Goal: Information Seeking & Learning: Learn about a topic

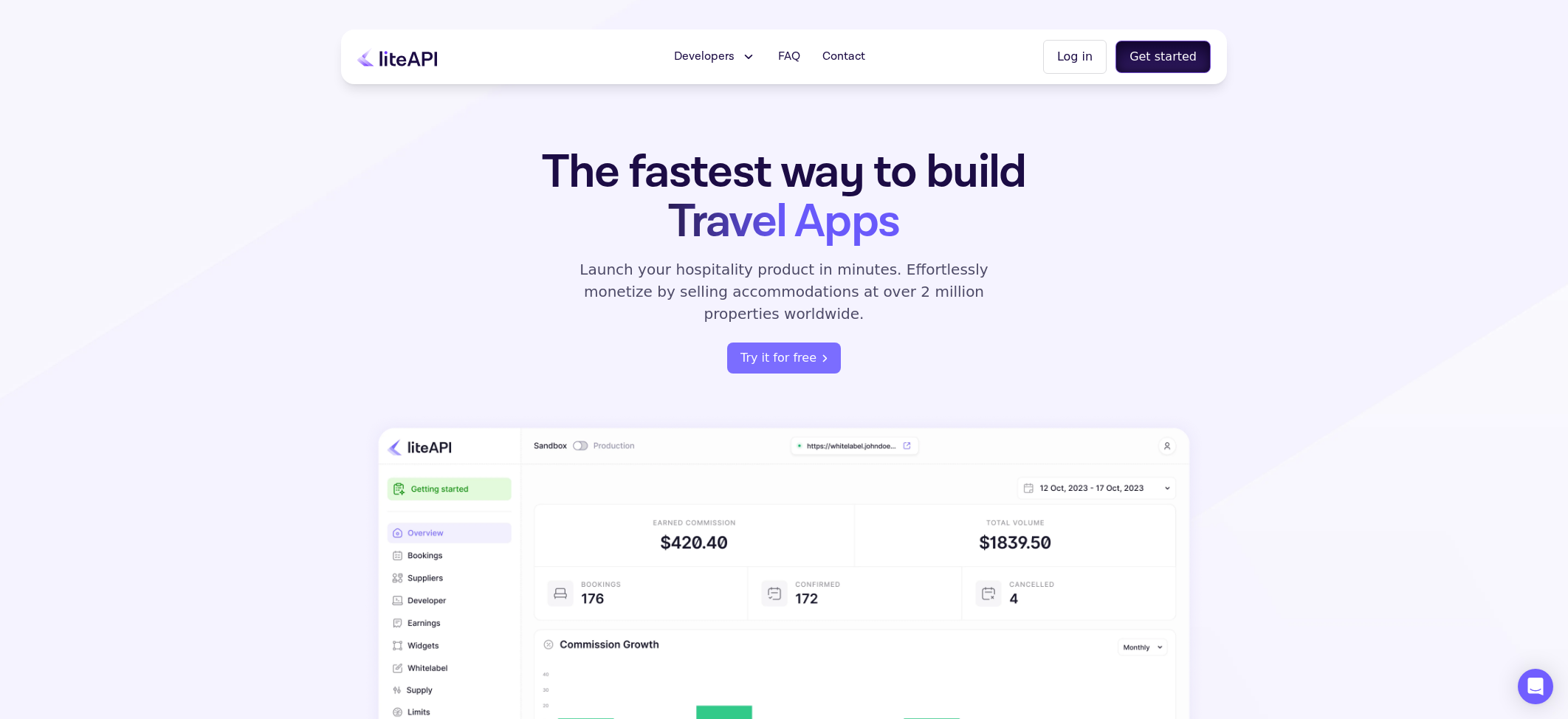
click at [1154, 64] on button "Get started" at bounding box center [1162, 57] width 95 height 32
click at [1072, 53] on button "Log in" at bounding box center [1074, 57] width 64 height 34
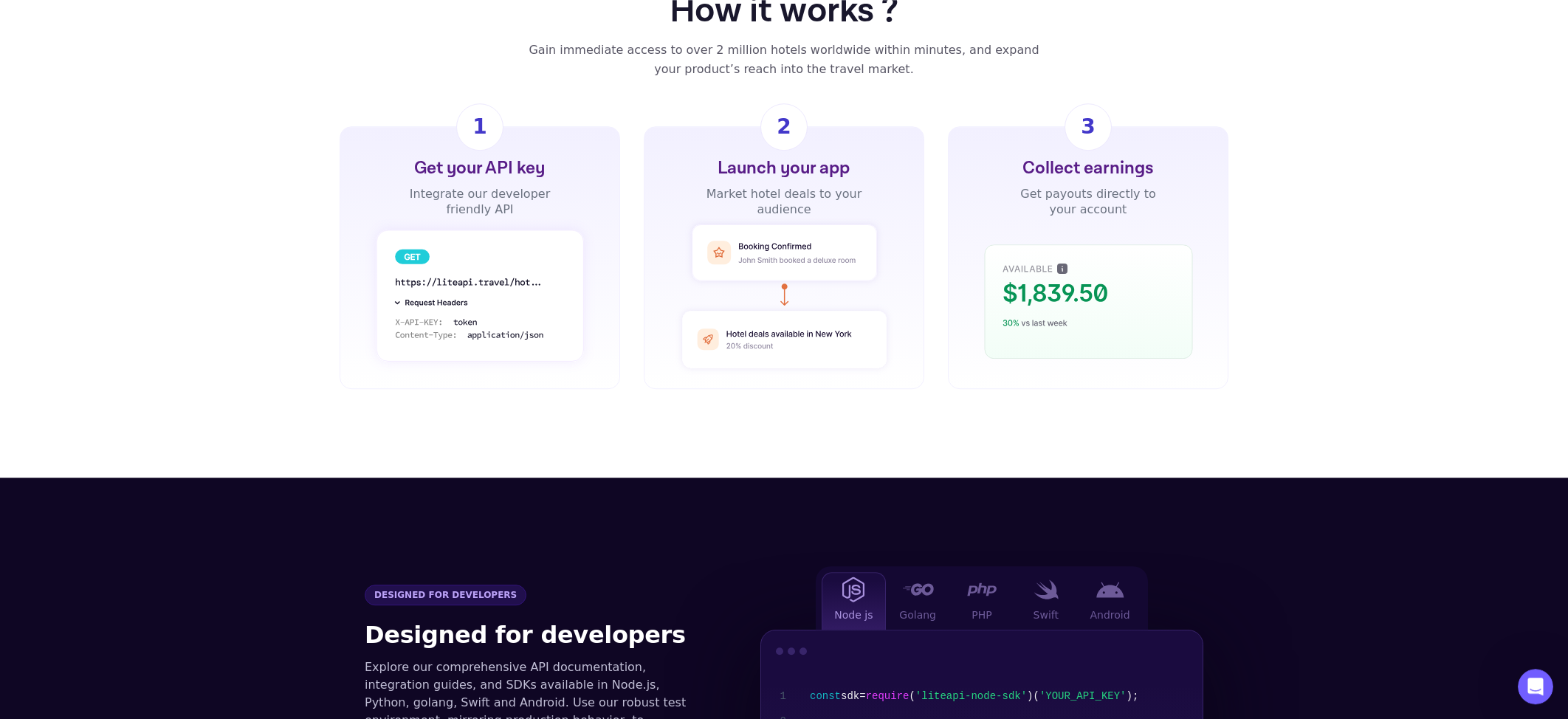
scroll to position [1312, 0]
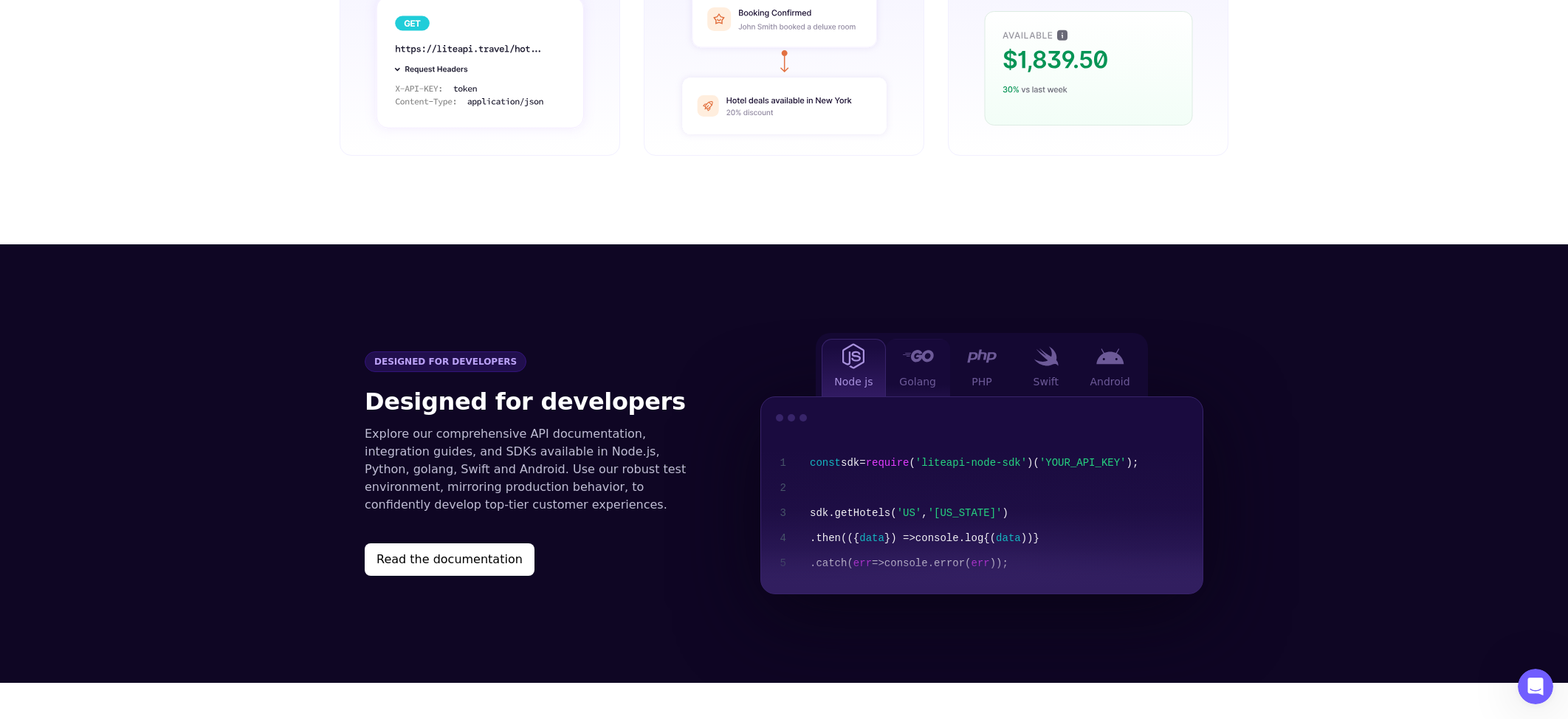
click at [912, 350] on img at bounding box center [917, 356] width 31 height 11
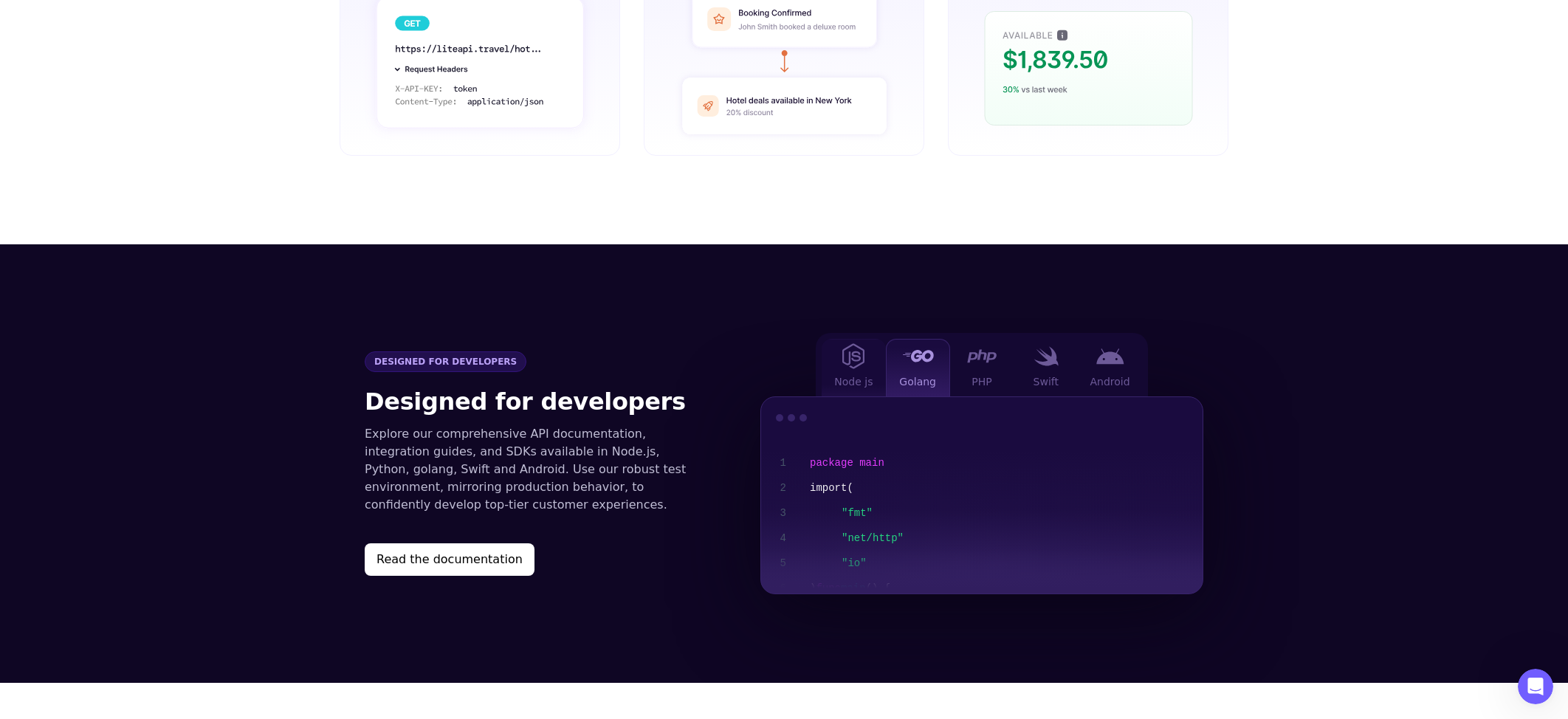
click at [848, 343] on img at bounding box center [852, 356] width 22 height 26
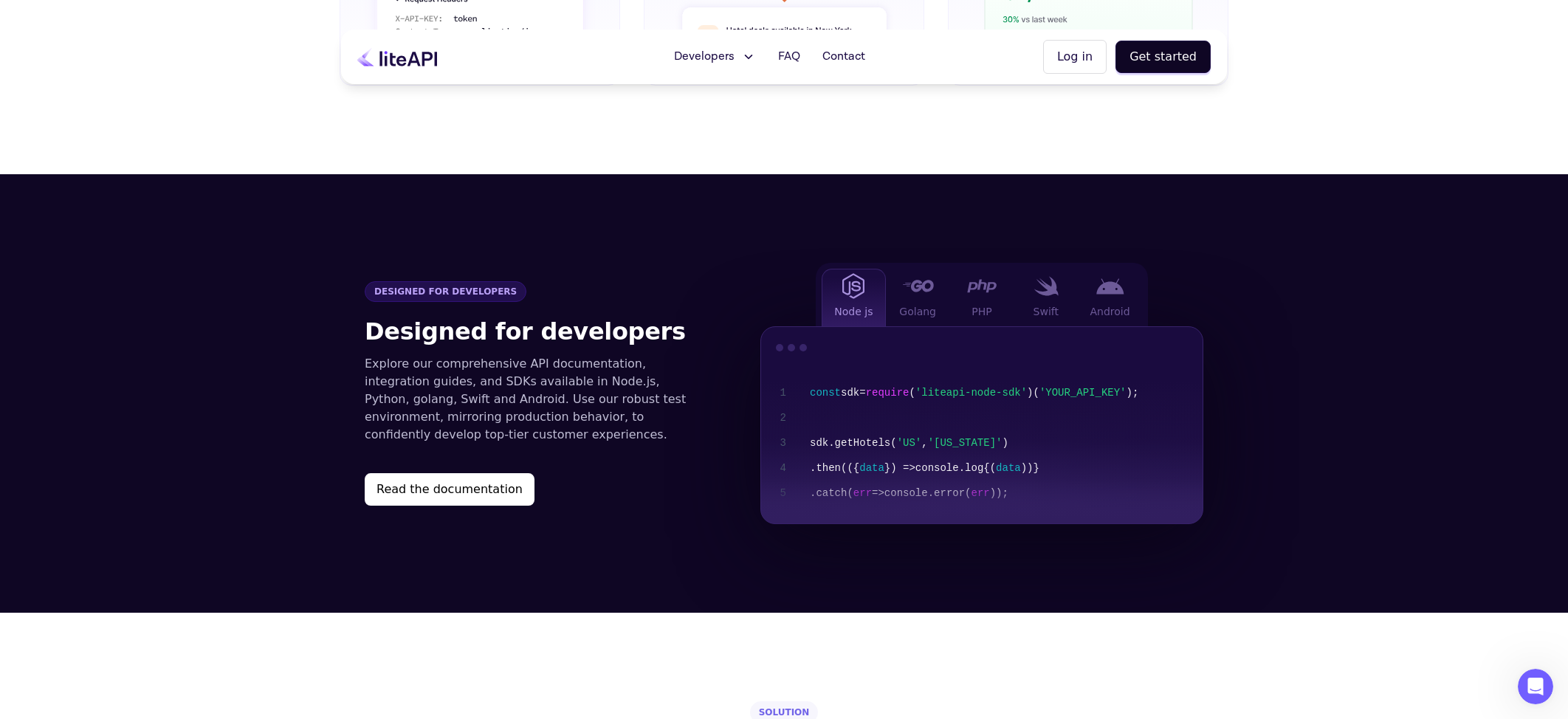
scroll to position [1288, 0]
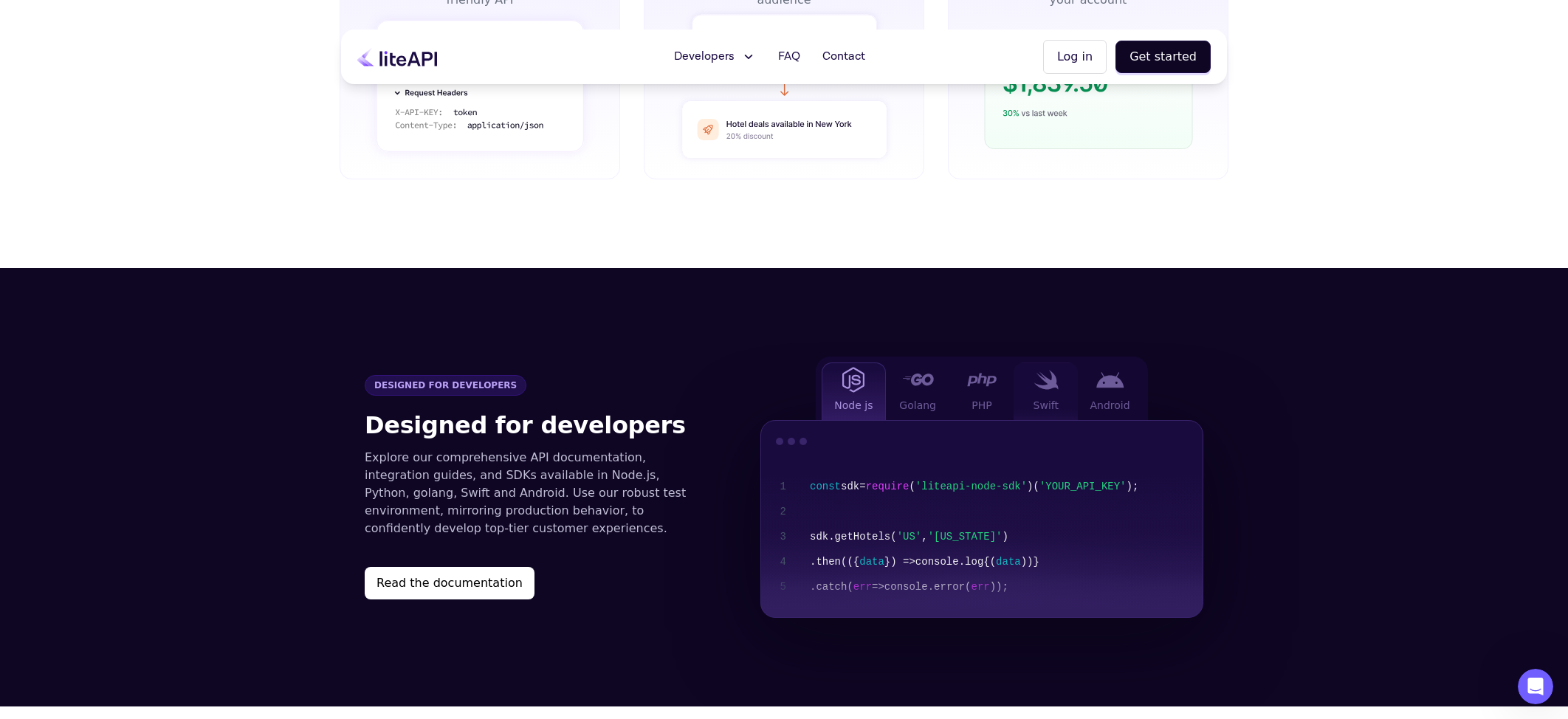
click at [1040, 370] on img at bounding box center [1046, 379] width 25 height 20
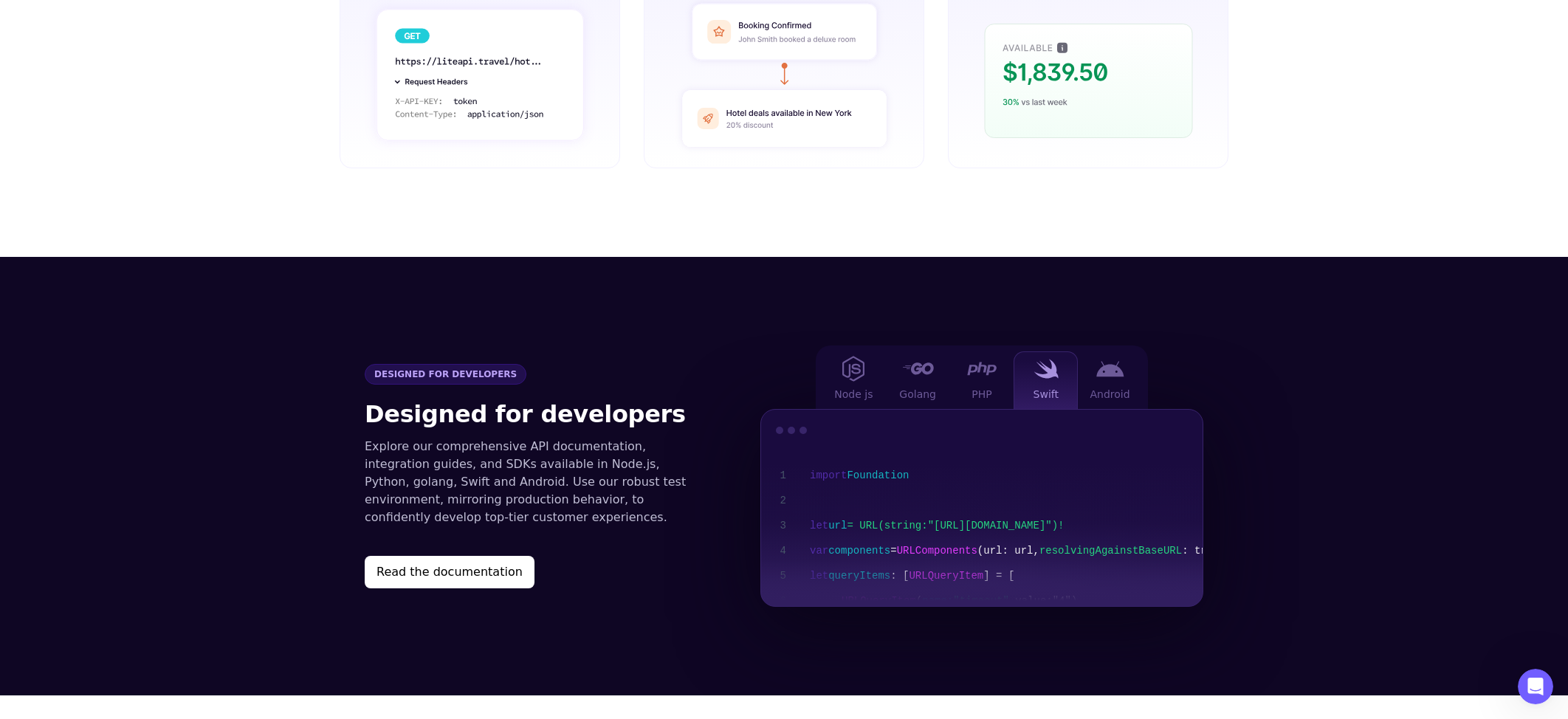
scroll to position [1300, 0]
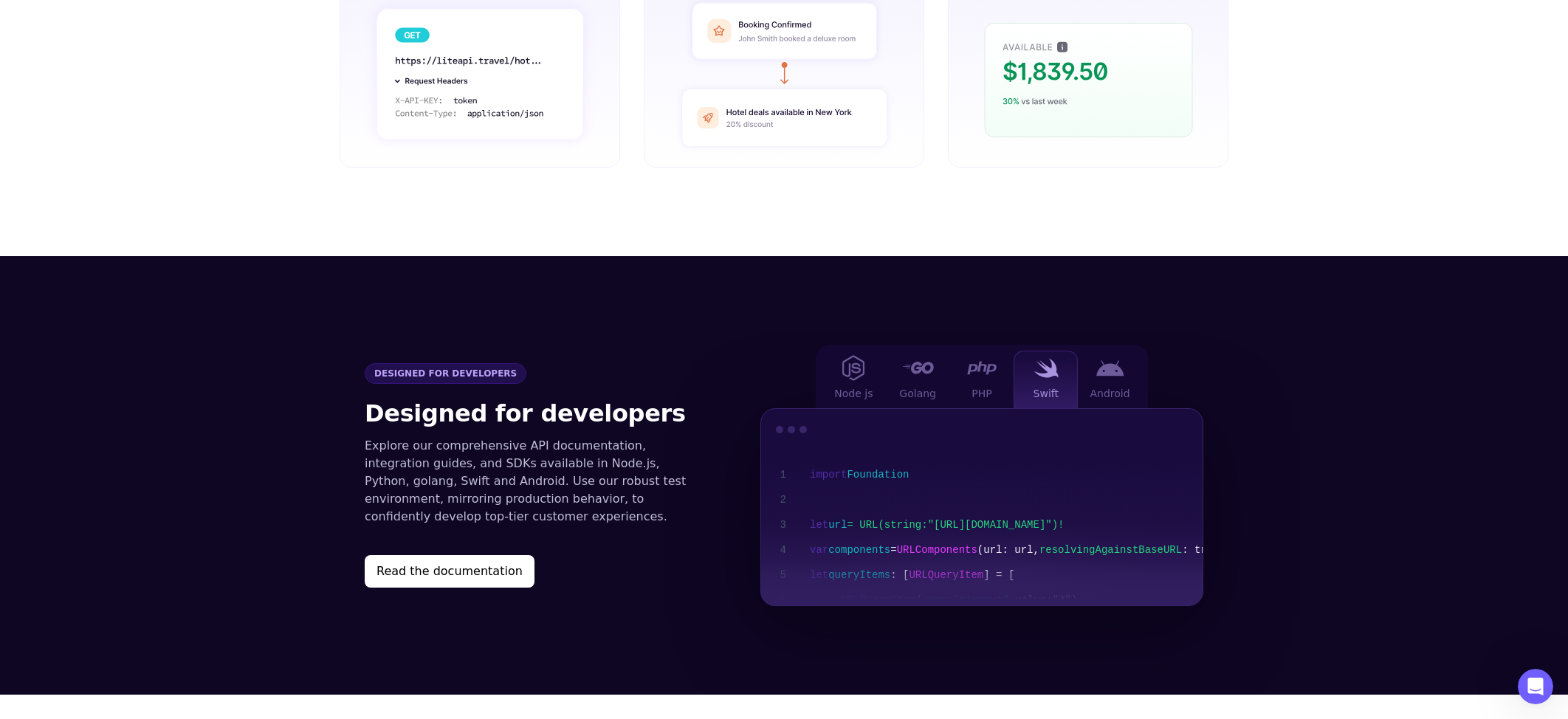
click at [941, 515] on div "import Foundation let url = URL(string: "[URL][DOMAIN_NAME]" )! var components …" at bounding box center [1030, 650] width 441 height 377
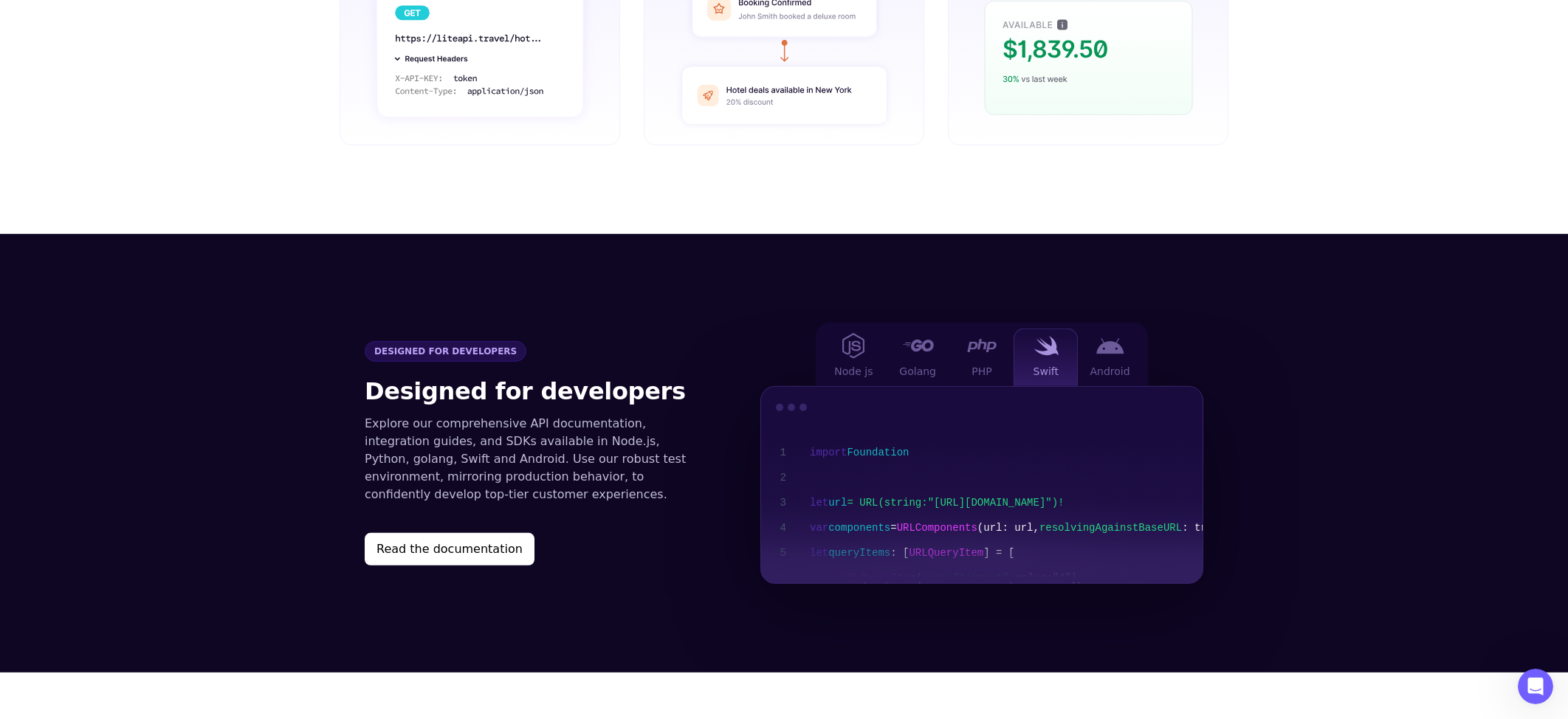
scroll to position [1429, 0]
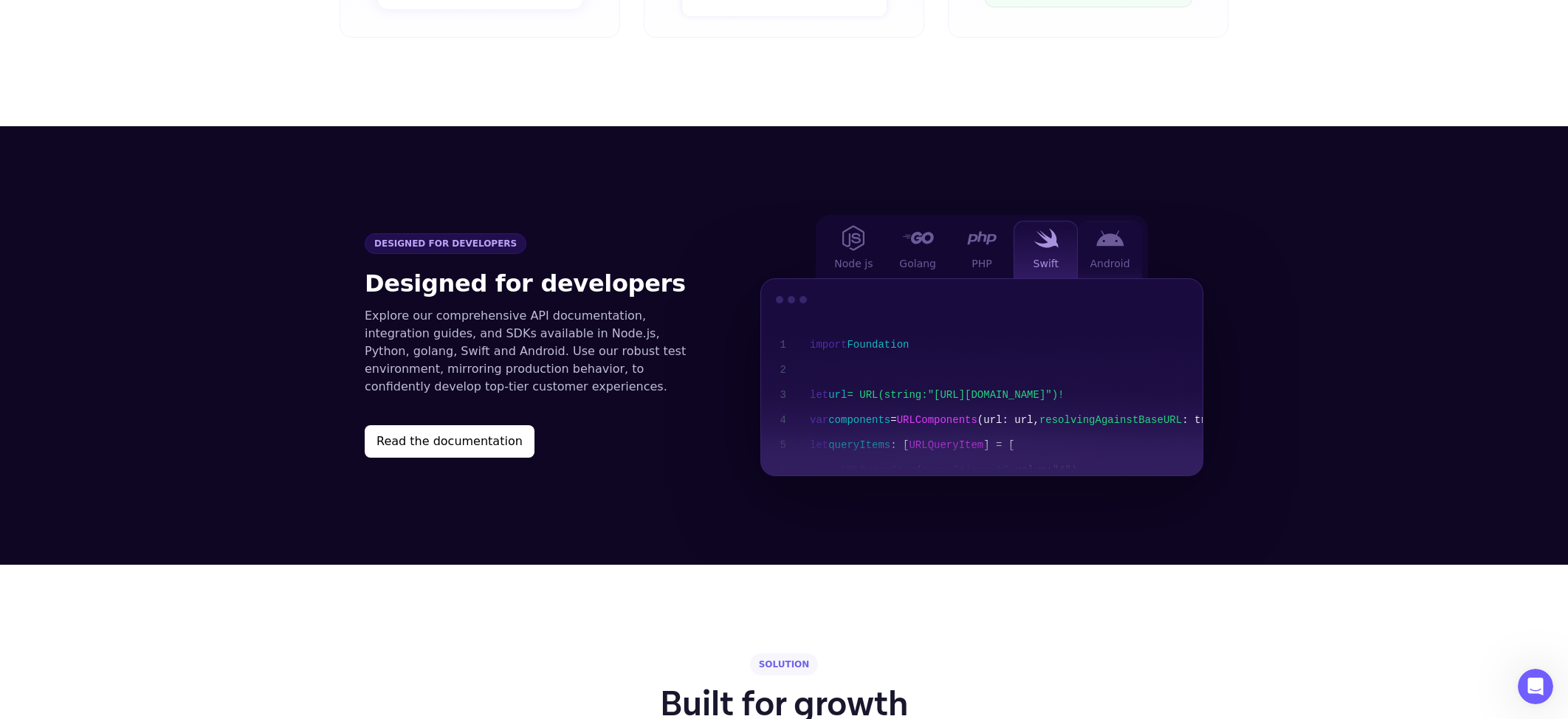
click at [1087, 221] on div "Android" at bounding box center [1110, 249] width 64 height 58
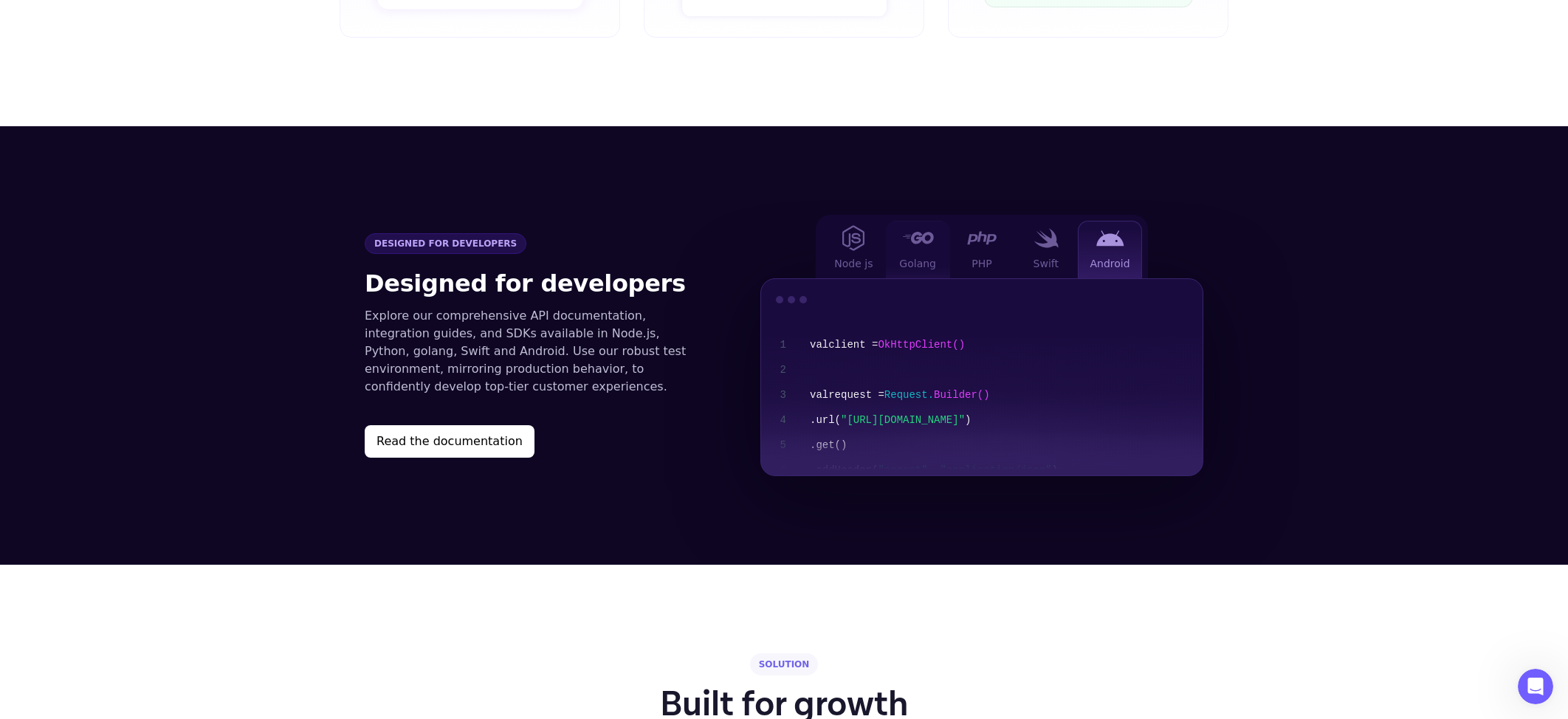
click at [909, 231] on img at bounding box center [917, 237] width 31 height 11
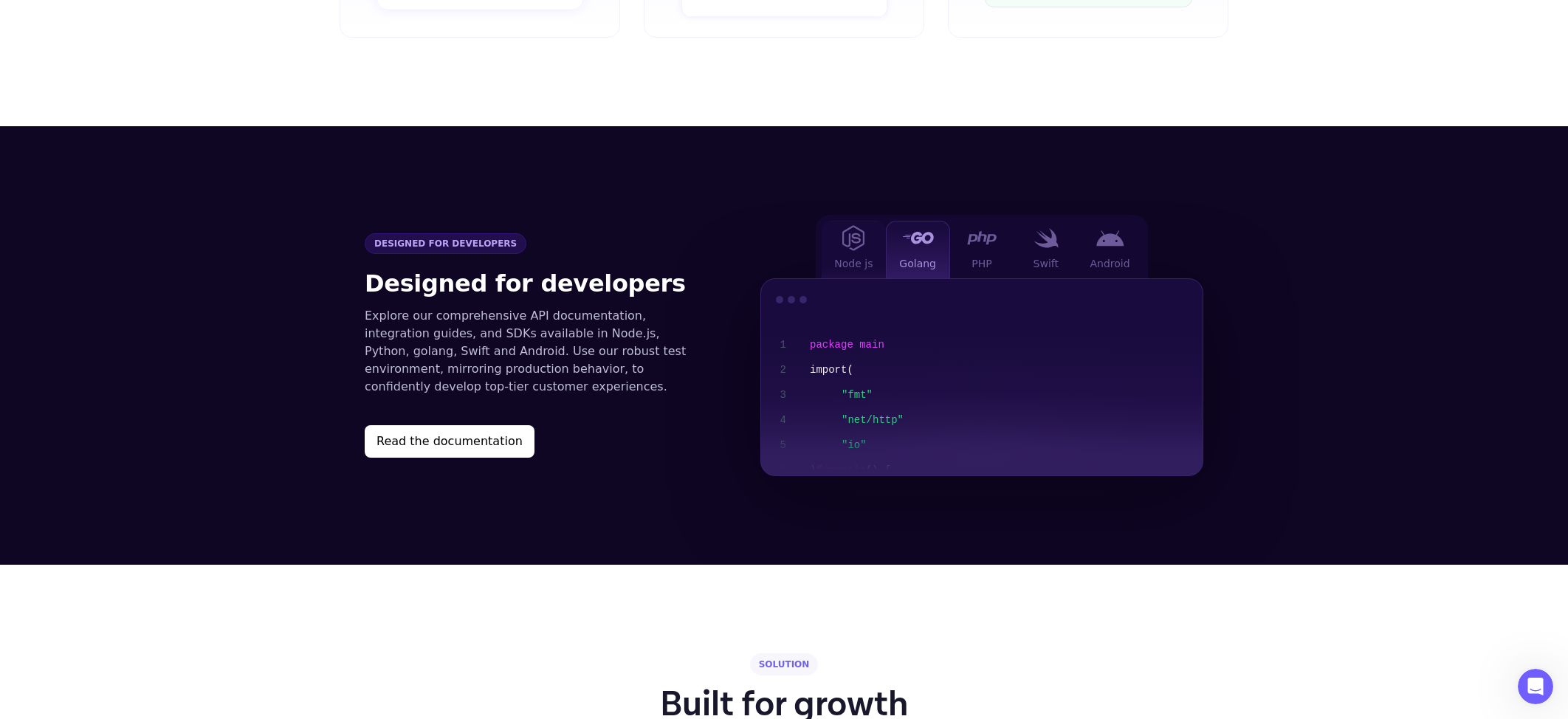
click at [871, 221] on div "Node js" at bounding box center [853, 249] width 64 height 58
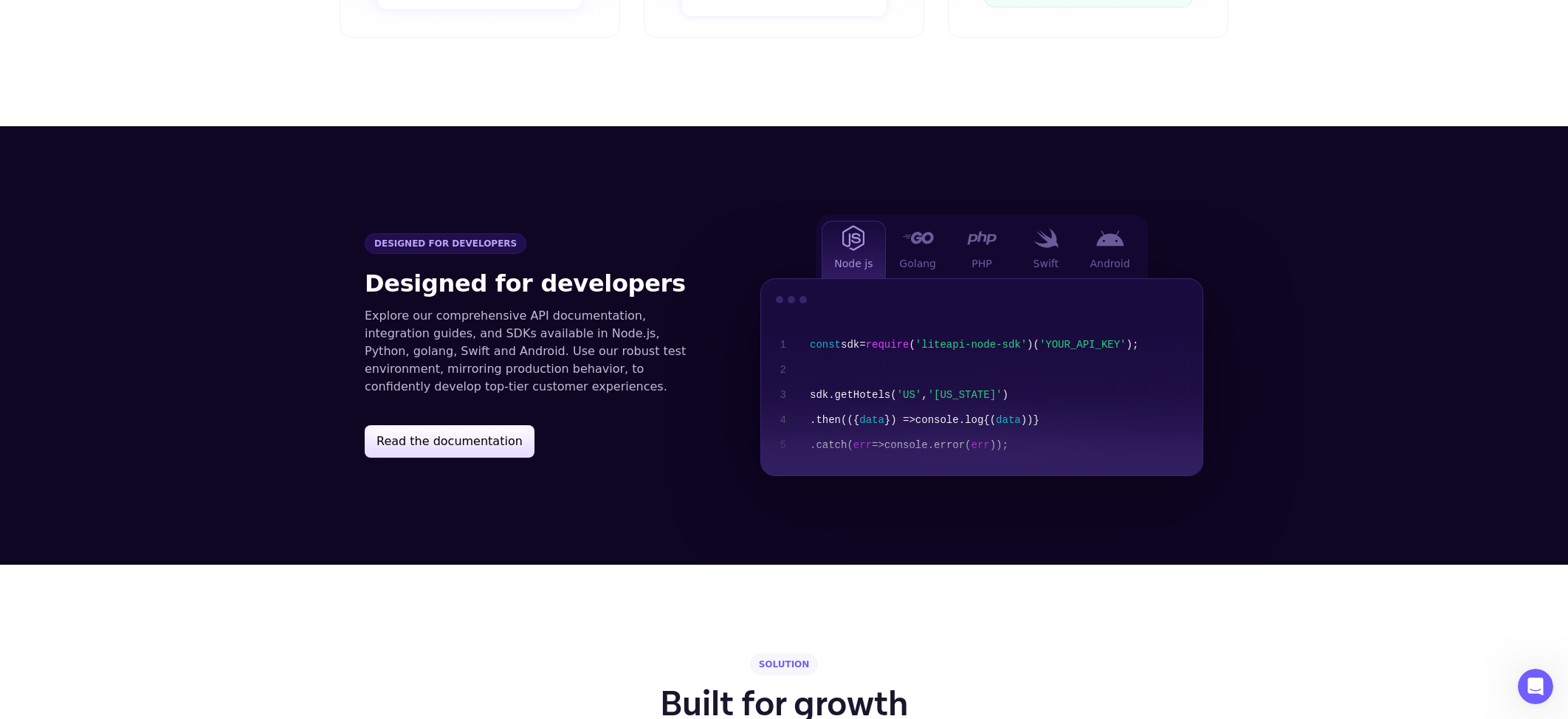
click at [508, 425] on button "Read the documentation" at bounding box center [449, 441] width 170 height 32
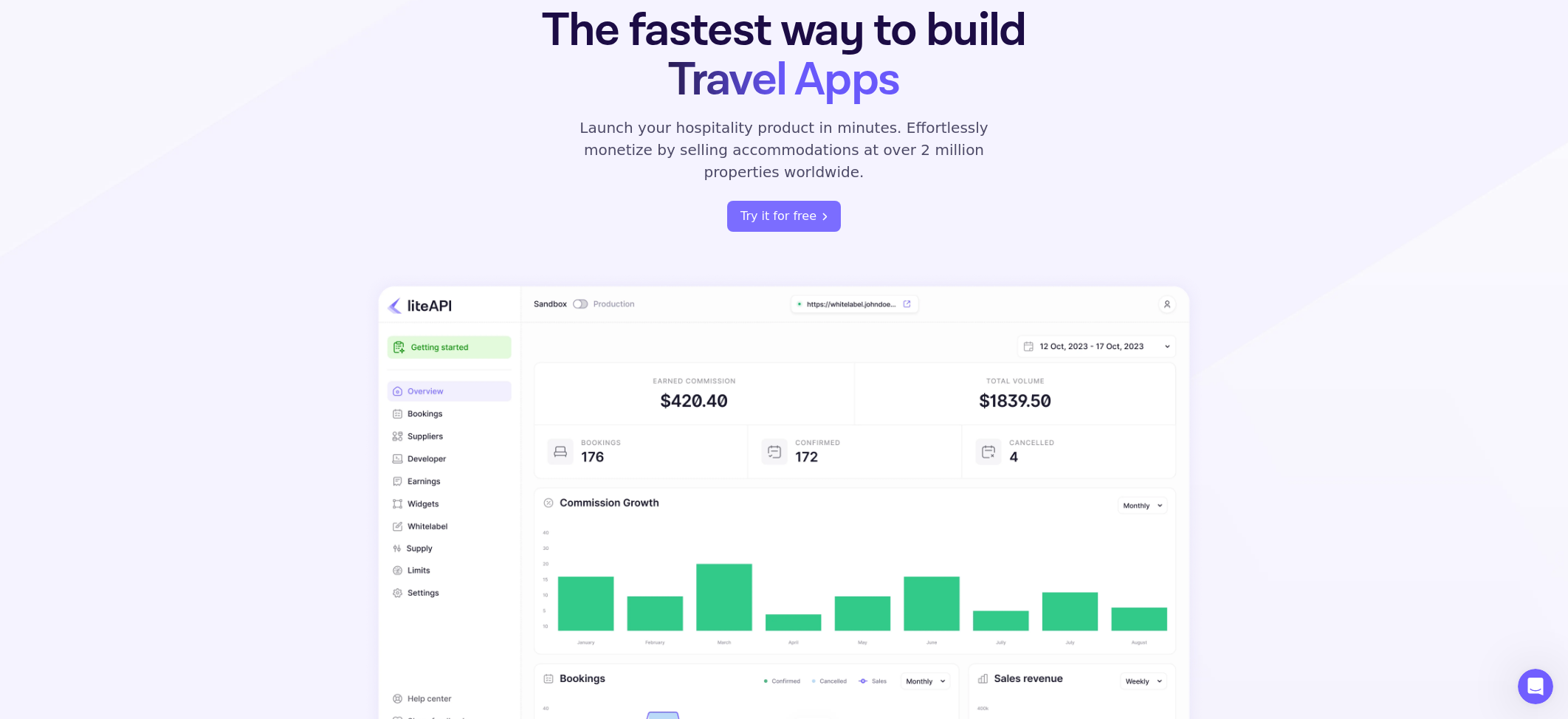
scroll to position [0, 0]
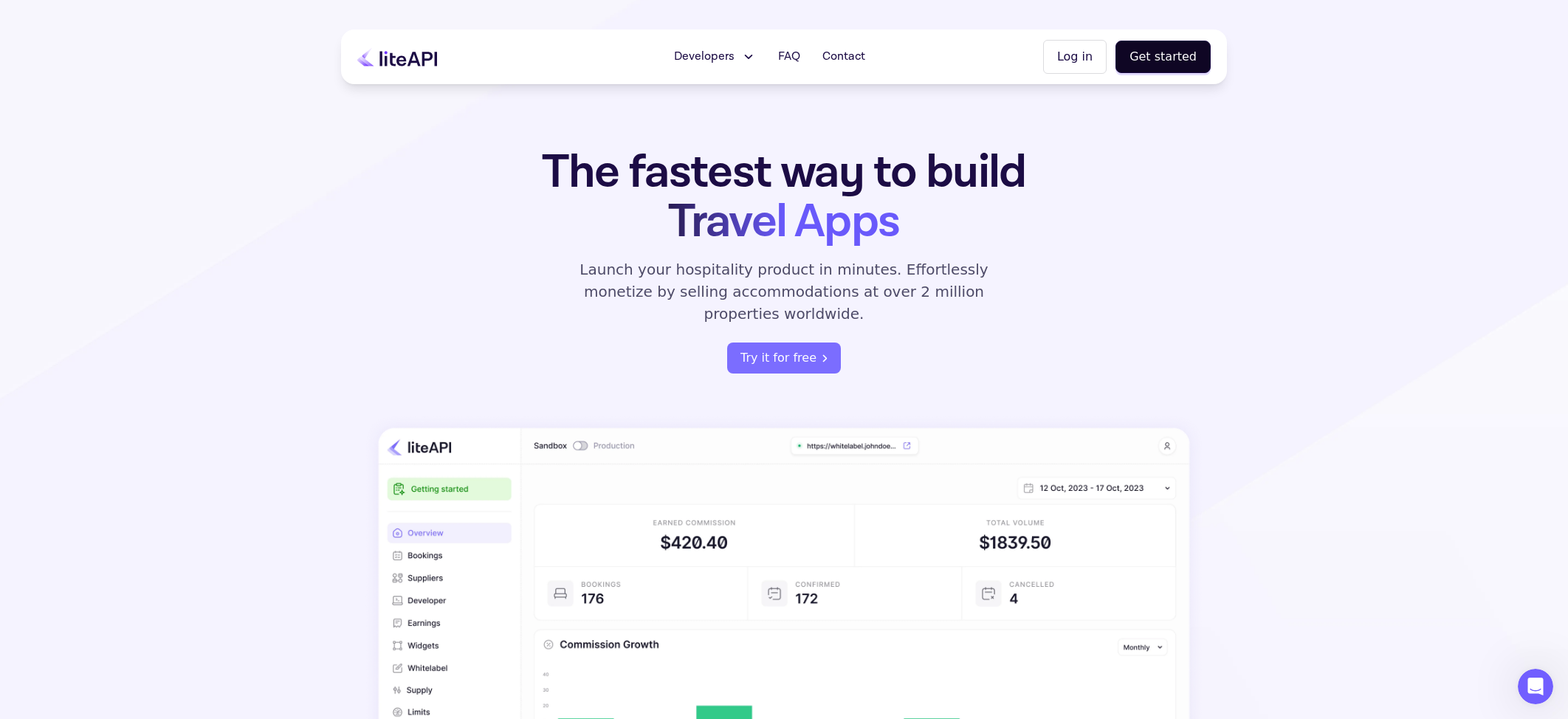
click at [1085, 65] on button "Log in" at bounding box center [1074, 57] width 64 height 34
